Goal: Obtain resource: Download file/media

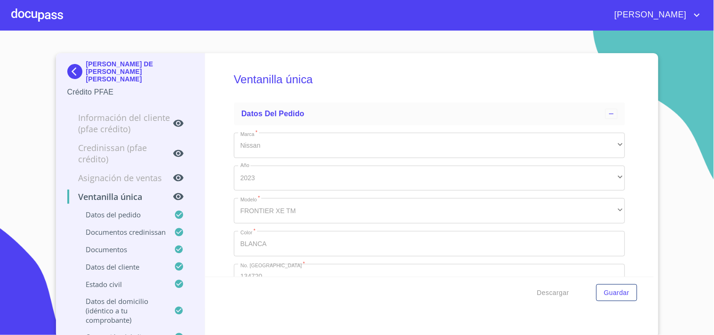
click at [71, 66] on img at bounding box center [76, 71] width 19 height 15
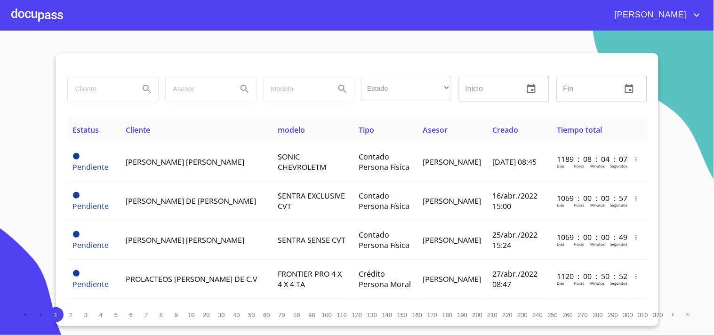
click at [92, 96] on input "search" at bounding box center [100, 88] width 64 height 25
type input "[PERSON_NAME] [PERSON_NAME]"
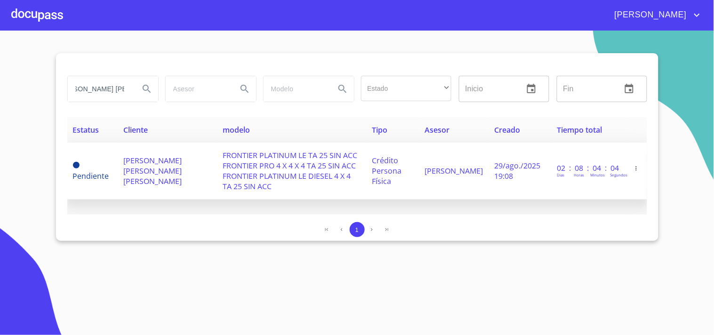
click at [182, 171] on span "[PERSON_NAME] [PERSON_NAME] [PERSON_NAME]" at bounding box center [153, 170] width 58 height 31
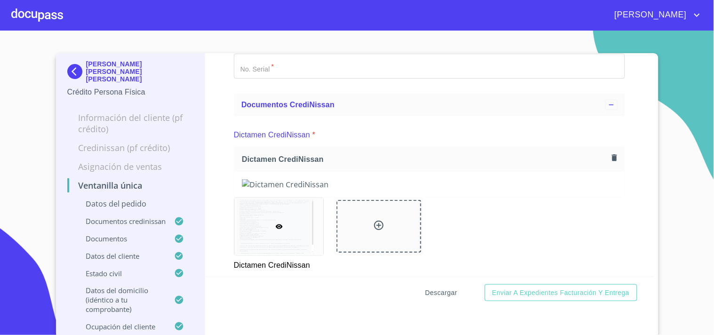
scroll to position [261, 0]
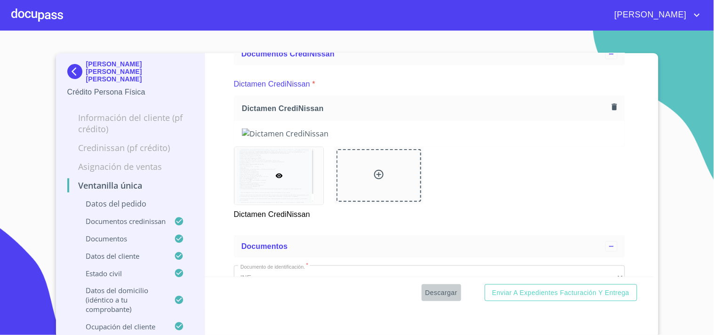
click at [433, 290] on span "Descargar" at bounding box center [442, 293] width 32 height 12
click at [67, 64] on img at bounding box center [76, 71] width 19 height 15
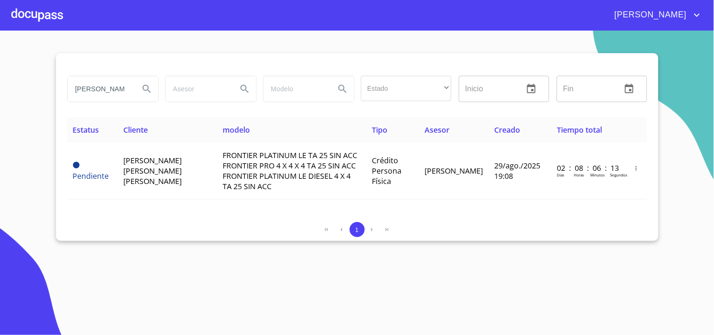
click at [120, 93] on input "[PERSON_NAME] [PERSON_NAME]" at bounding box center [100, 88] width 64 height 25
type input "Z"
type input "[PERSON_NAME]"
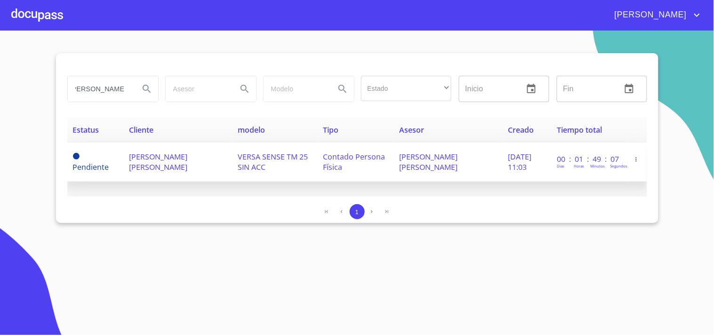
click at [253, 165] on span "VERSA SENSE TM 25 SIN ACC" at bounding box center [273, 162] width 70 height 21
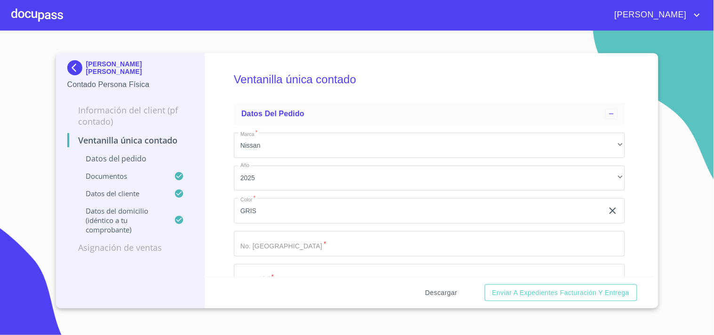
click at [431, 289] on span "Descargar" at bounding box center [442, 293] width 32 height 12
click at [78, 68] on img at bounding box center [76, 67] width 19 height 15
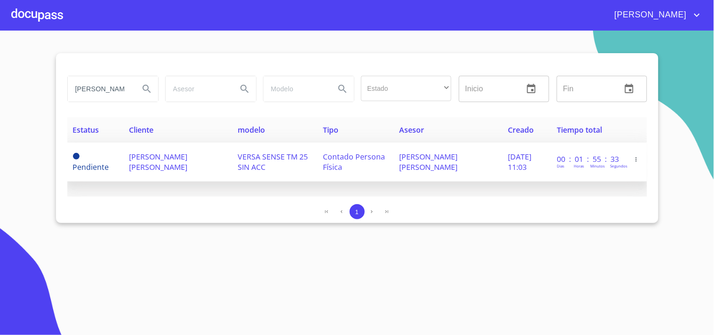
click at [137, 162] on span "[PERSON_NAME] [PERSON_NAME]" at bounding box center [158, 162] width 58 height 21
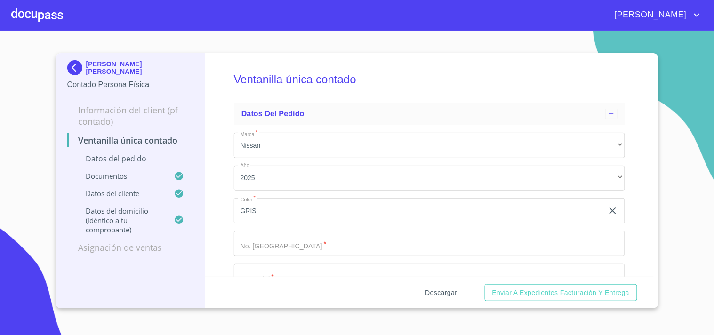
click at [440, 288] on span "Descargar" at bounding box center [442, 293] width 32 height 12
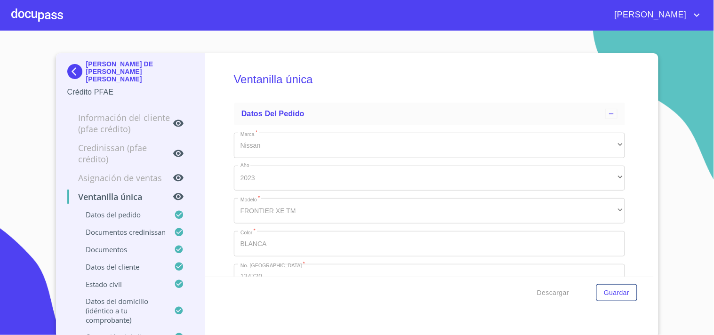
click at [74, 67] on img at bounding box center [76, 71] width 19 height 15
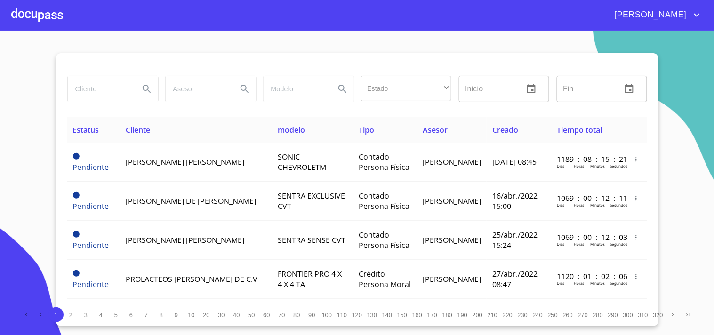
click at [104, 88] on input "search" at bounding box center [100, 88] width 64 height 25
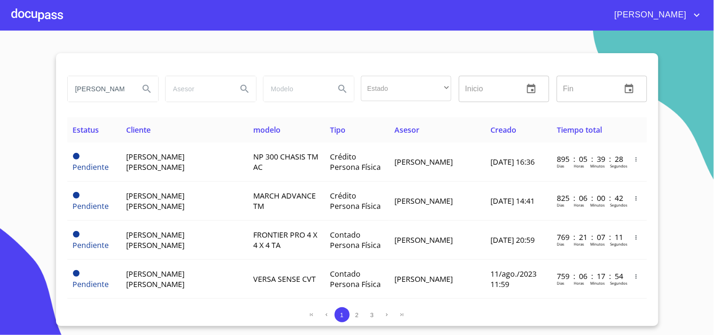
type input "omar alonso"
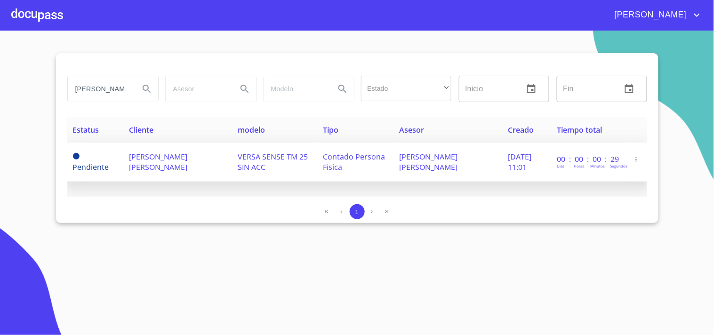
click at [478, 159] on td "[PERSON_NAME] [PERSON_NAME]" at bounding box center [448, 162] width 109 height 39
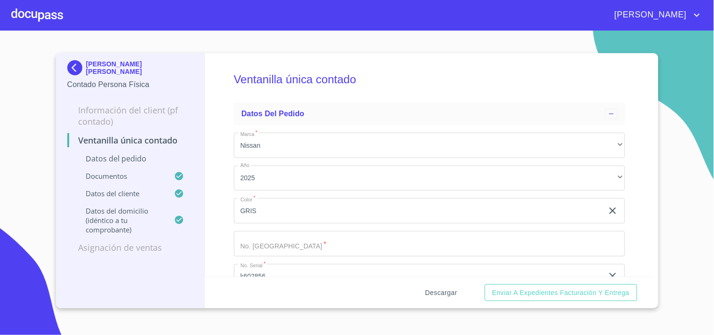
click at [431, 296] on span "Descargar" at bounding box center [442, 293] width 32 height 12
